Goal: Information Seeking & Learning: Learn about a topic

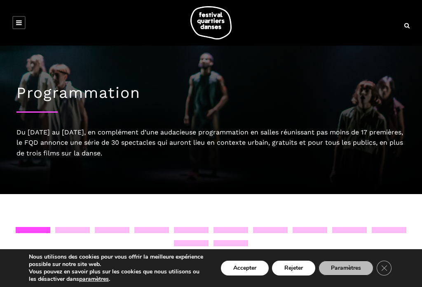
click at [23, 25] on link at bounding box center [18, 22] width 13 height 13
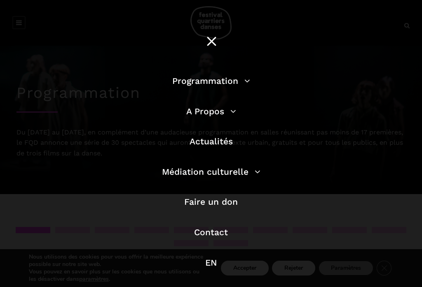
click at [185, 86] on link "Programmation" at bounding box center [211, 81] width 78 height 10
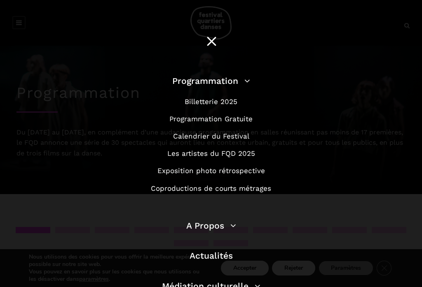
click at [241, 119] on link "Programmation Gratuite" at bounding box center [210, 119] width 83 height 8
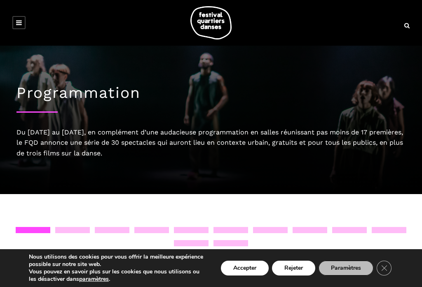
click at [408, 28] on icon at bounding box center [406, 26] width 5 height 6
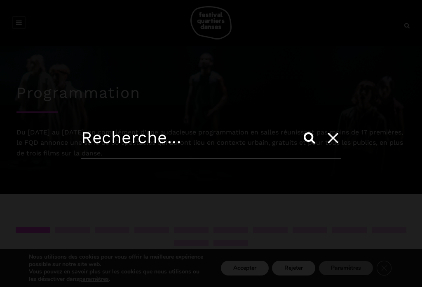
click at [104, 141] on input "text" at bounding box center [210, 143] width 259 height 31
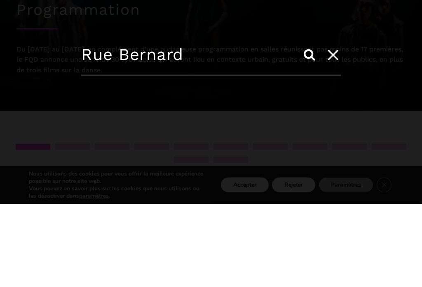
type input "Rue Bernard"
click at [309, 128] on input "Search" at bounding box center [309, 138] width 20 height 20
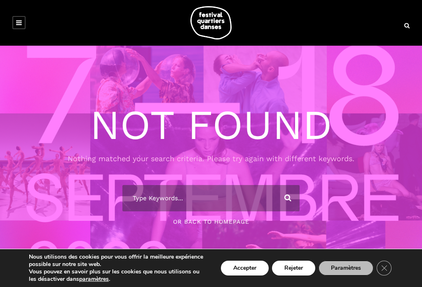
click at [291, 275] on button "Rejeter" at bounding box center [293, 268] width 43 height 15
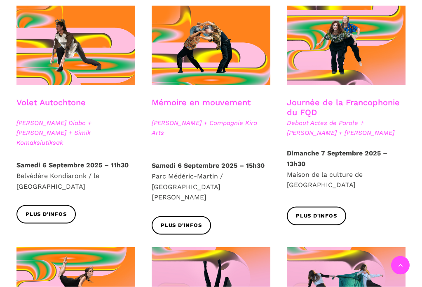
scroll to position [461, 0]
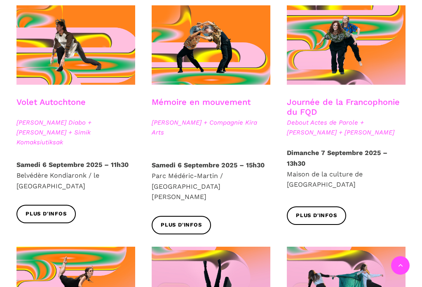
click at [34, 210] on span "Plus d'infos" at bounding box center [46, 214] width 41 height 9
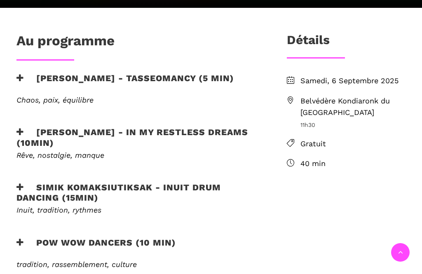
scroll to position [281, 0]
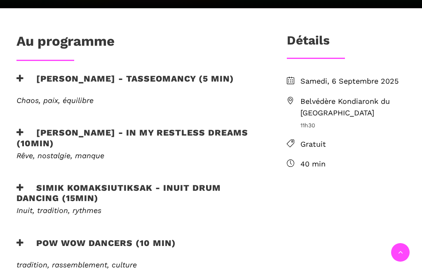
click at [345, 96] on span "Belvédère Kondiaronk du Mont Royal" at bounding box center [352, 108] width 105 height 24
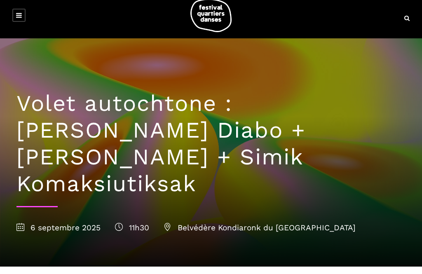
scroll to position [8, 0]
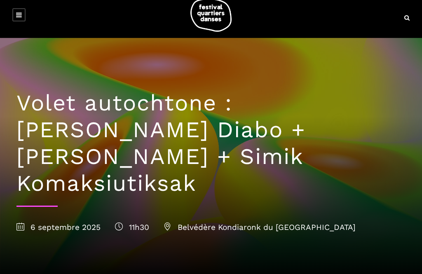
click at [220, 222] on span "Belvédère Kondiaronk du Mont Royal" at bounding box center [260, 226] width 192 height 9
